Goal: Task Accomplishment & Management: Manage account settings

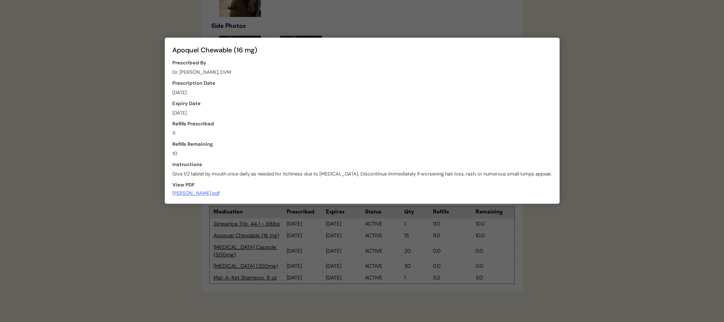
click at [604, 76] on div at bounding box center [362, 161] width 724 height 322
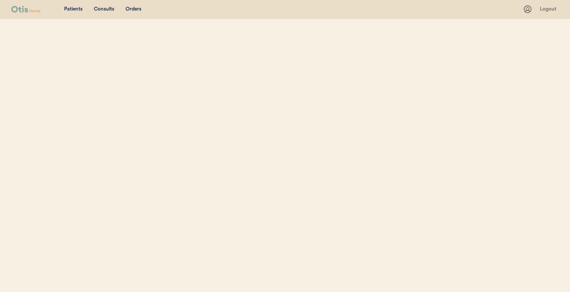
select select ""Name""
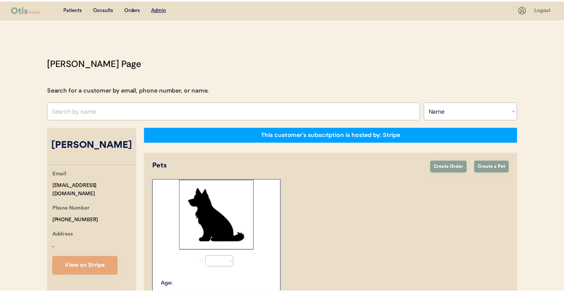
scroll to position [144, 0]
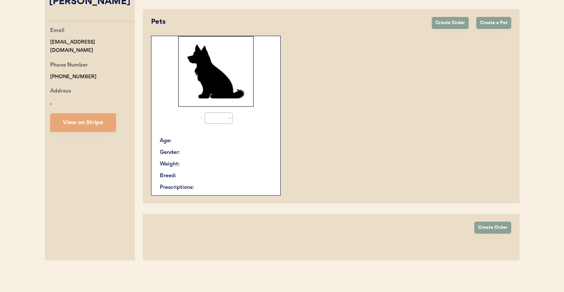
select select "true"
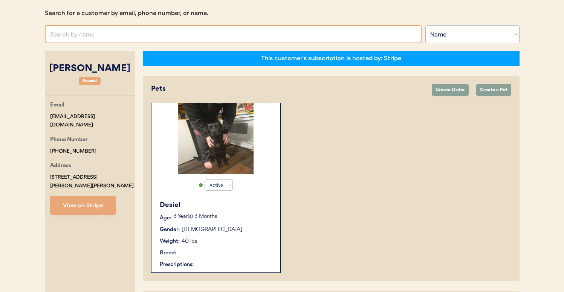
scroll to position [0, 0]
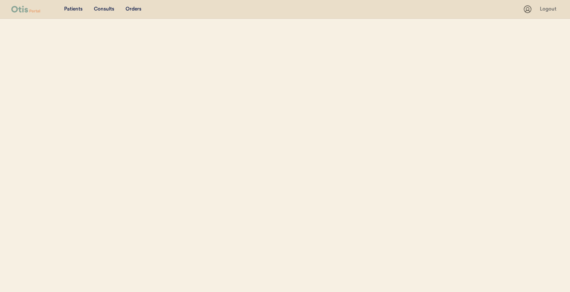
select select ""Name""
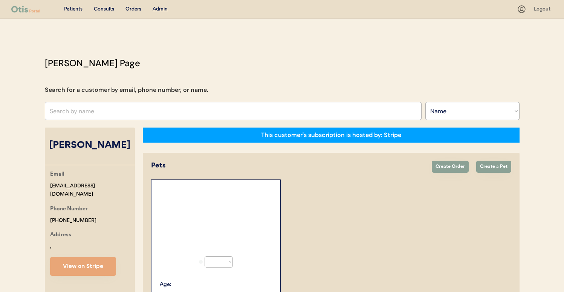
select select "true"
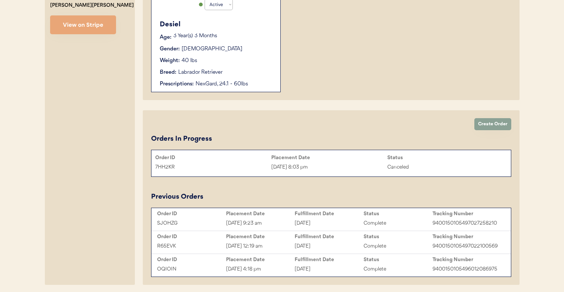
scroll to position [286, 0]
